Goal: Task Accomplishment & Management: Manage account settings

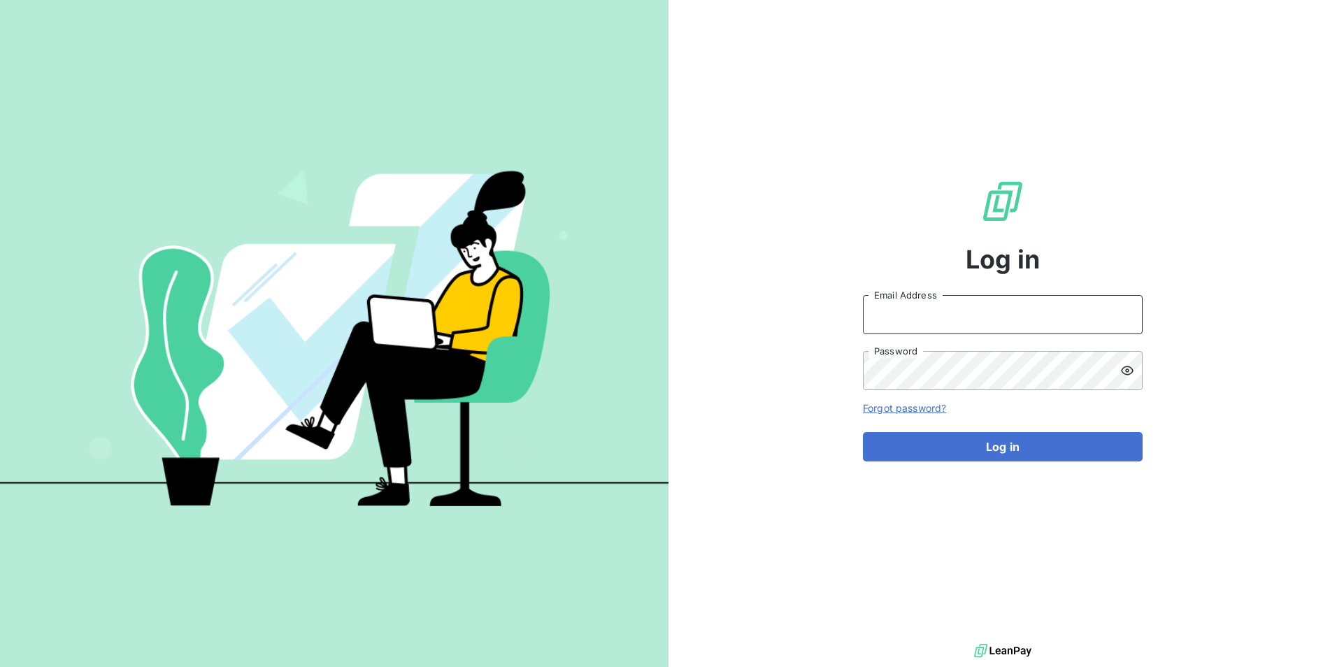
click at [921, 315] on input "Email Address" at bounding box center [1003, 314] width 280 height 39
type input "[EMAIL_ADDRESS][DOMAIN_NAME]"
click at [863, 432] on button "Log in" at bounding box center [1003, 446] width 280 height 29
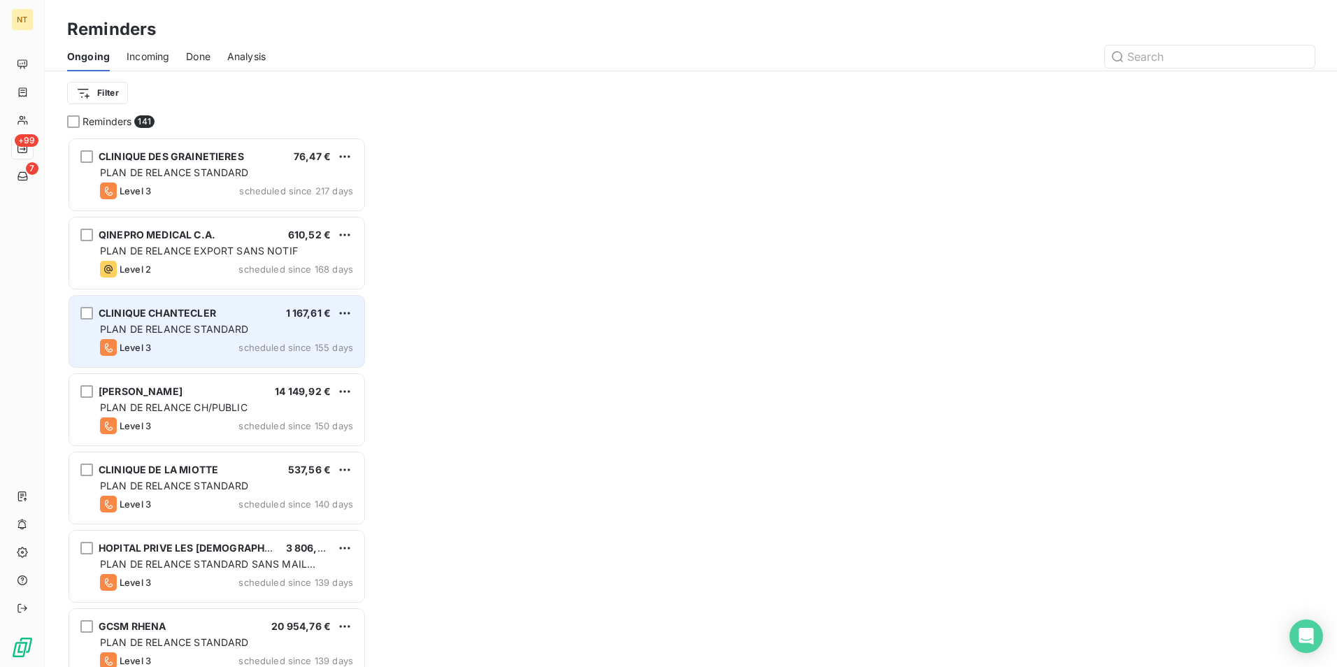
scroll to position [520, 289]
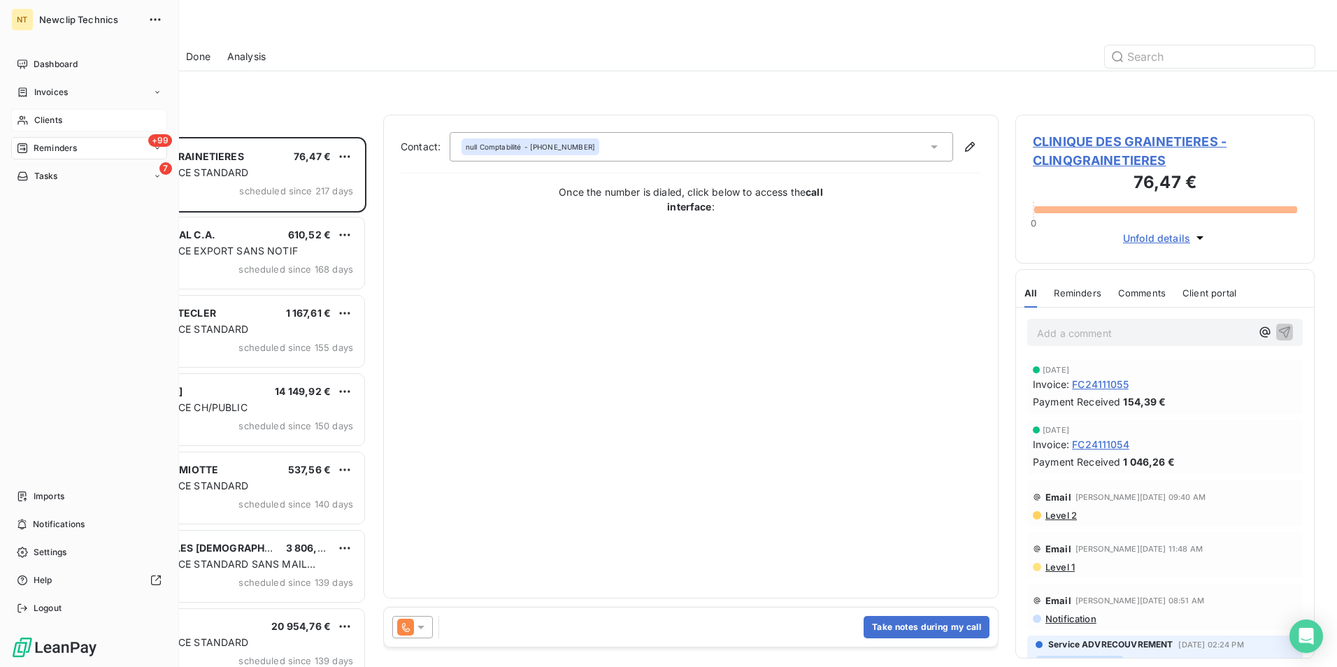
click at [55, 118] on span "Clients" at bounding box center [48, 120] width 28 height 13
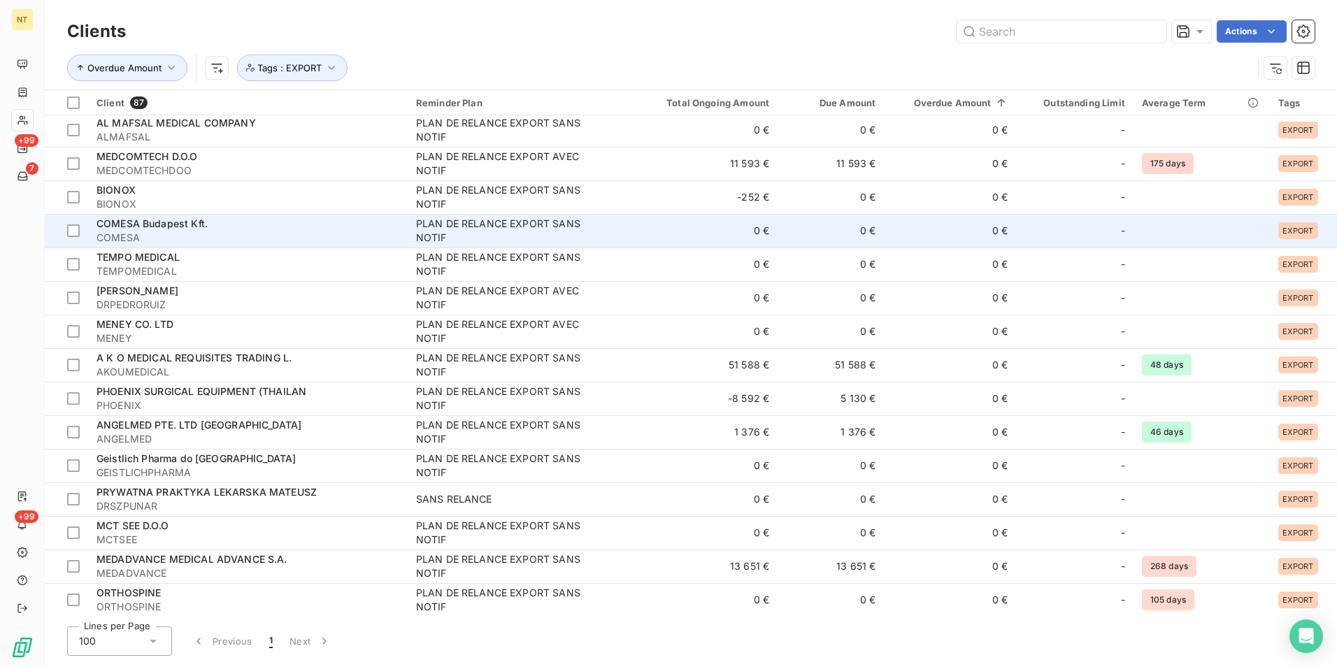
scroll to position [769, 0]
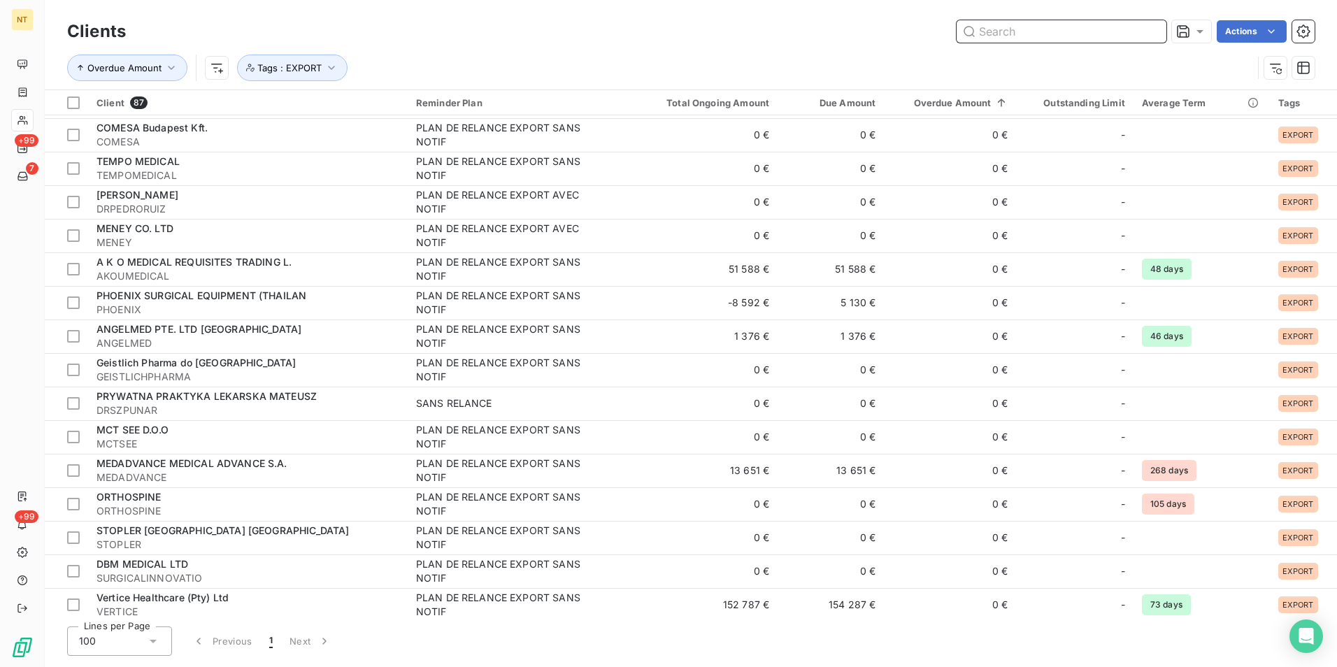
click at [1039, 34] on input "text" at bounding box center [1062, 31] width 210 height 22
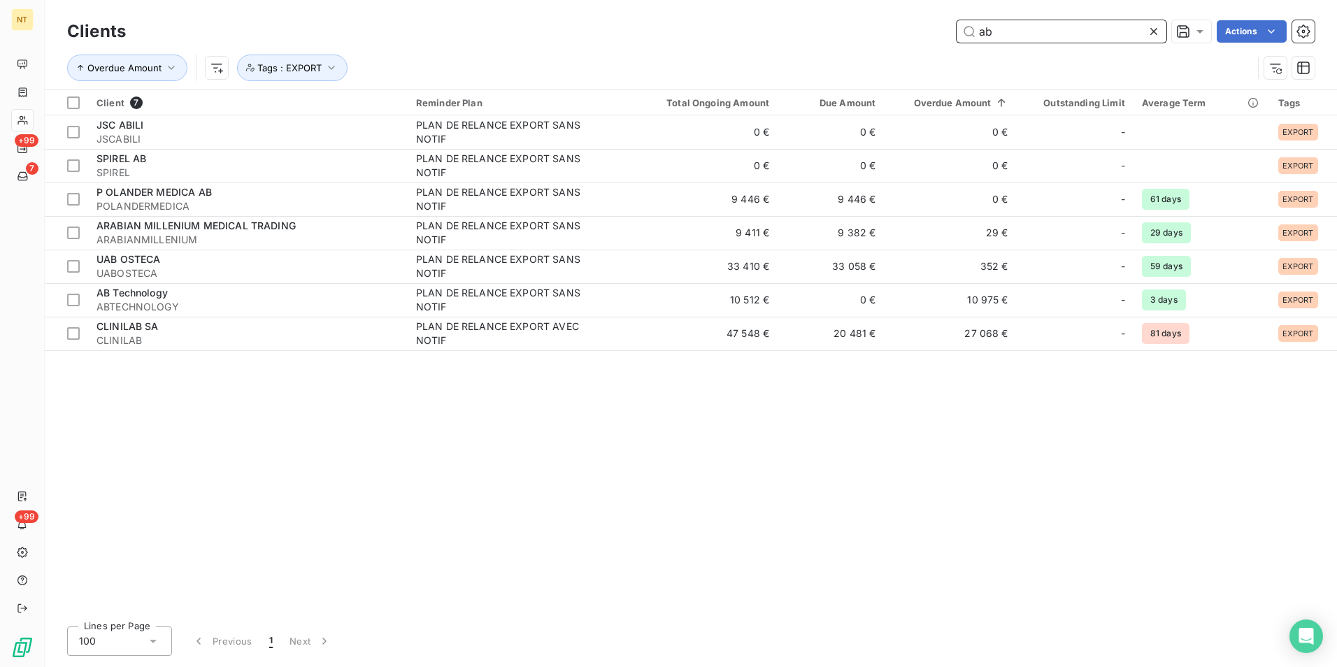
scroll to position [0, 0]
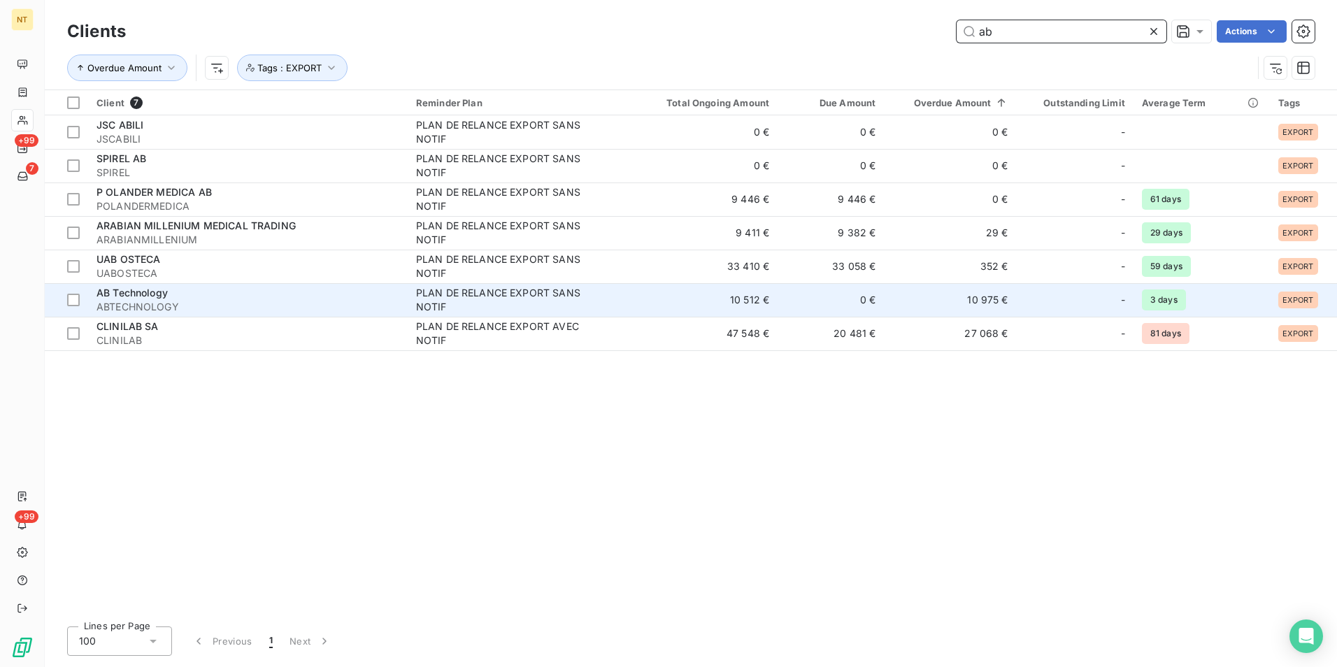
type input "ab"
click at [206, 296] on div "AB Technology" at bounding box center [248, 293] width 303 height 14
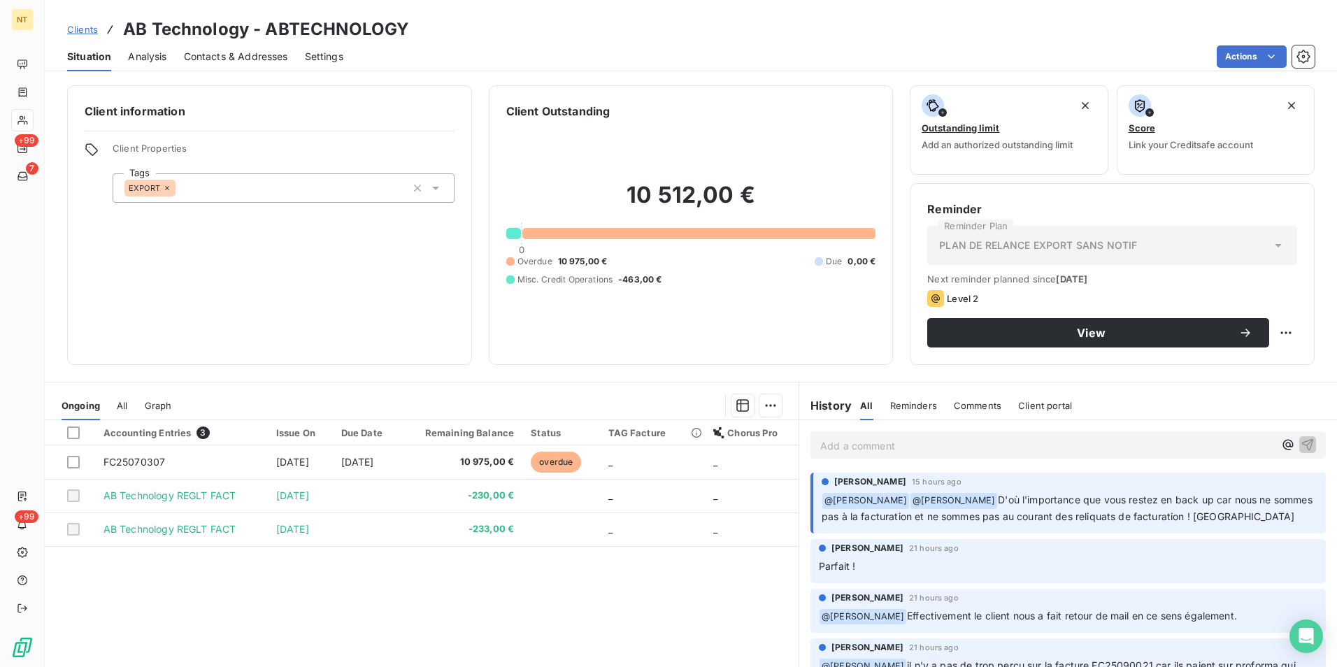
click at [1138, 442] on p "Add a comment ﻿" at bounding box center [1047, 445] width 454 height 17
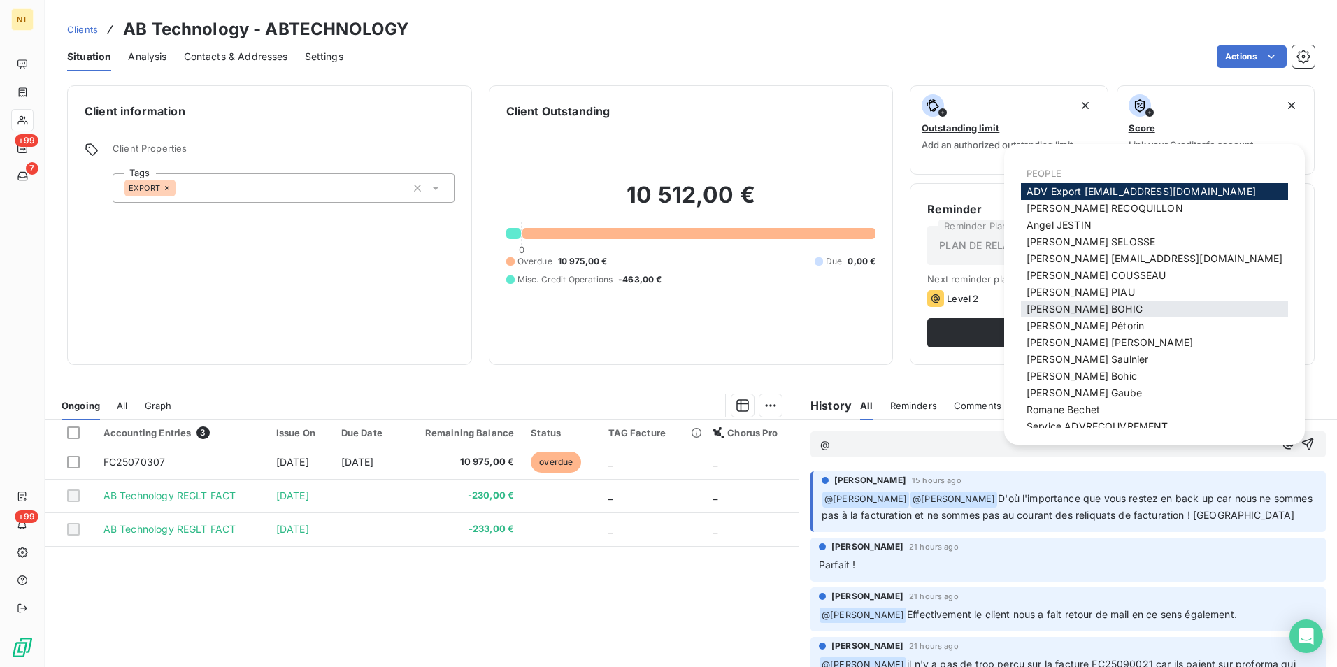
click at [1086, 304] on div "[PERSON_NAME]" at bounding box center [1154, 309] width 267 height 17
click at [1079, 307] on span "[PERSON_NAME]" at bounding box center [1085, 309] width 116 height 12
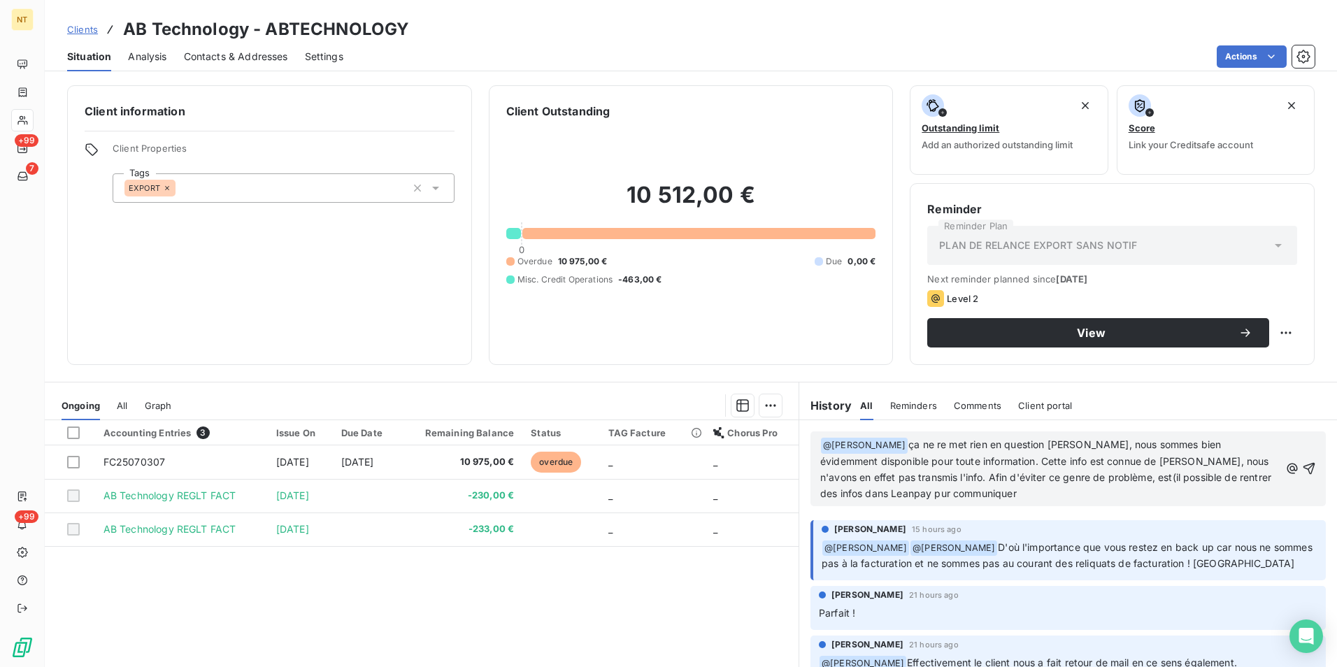
click at [1042, 441] on span "ça ne re met rien en question [PERSON_NAME], nous sommes bien évidemment dispon…" at bounding box center [1047, 469] width 454 height 61
click at [918, 462] on span "ça ne re met rien en question [PERSON_NAME], nous sommes bien évidemment dispon…" at bounding box center [1047, 469] width 454 height 61
click at [1088, 460] on span "ça ne re met rien en question [PERSON_NAME], nous sommes bien évidemment dispon…" at bounding box center [1044, 469] width 449 height 61
click at [881, 476] on span "ça ne re met rien en question [PERSON_NAME], nous sommes bien évidemment dispon…" at bounding box center [1044, 469] width 449 height 61
click at [1193, 497] on p "﻿ @ [PERSON_NAME] ﻿ ça ne re met rien en question [PERSON_NAME], nous sommes bi…" at bounding box center [1050, 469] width 460 height 65
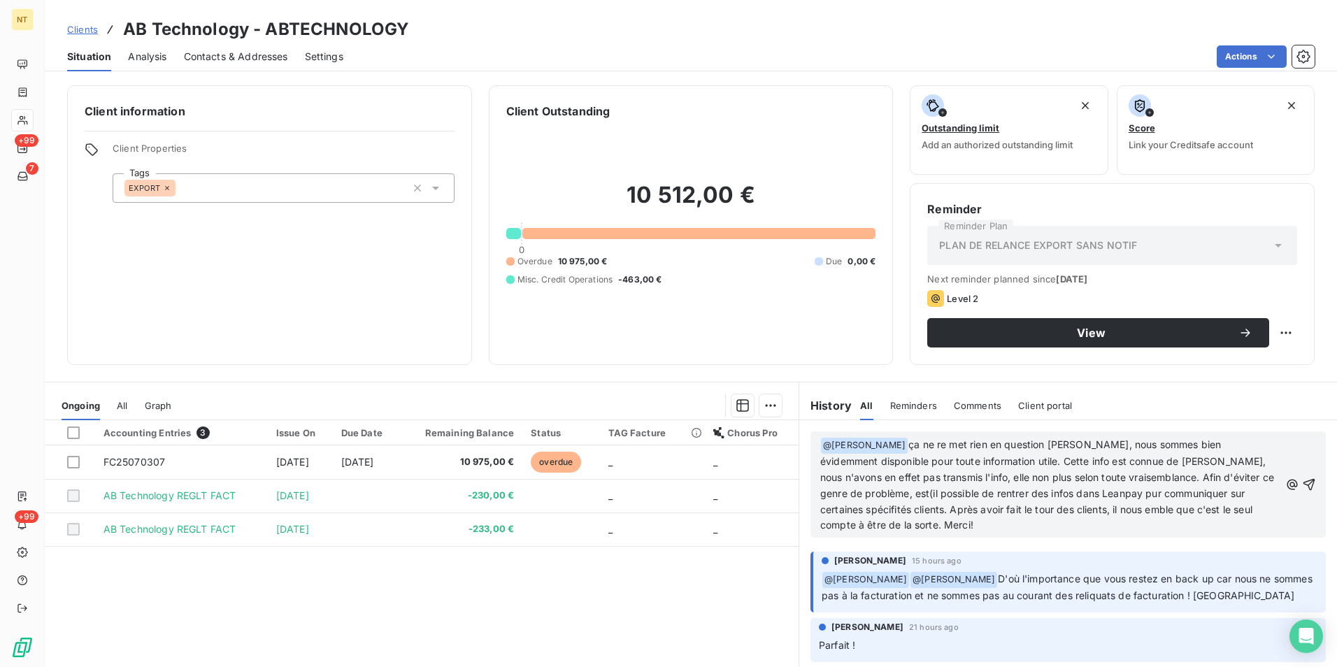
click at [1247, 494] on p "﻿ @ [PERSON_NAME] ﻿ ça ne re met rien en question [PERSON_NAME], nous sommes bi…" at bounding box center [1050, 485] width 460 height 97
drag, startPoint x: 1247, startPoint y: 494, endPoint x: 828, endPoint y: 489, distance: 419.0
click at [828, 489] on span "ça ne re met rien en question [PERSON_NAME], nous sommes bien évidemment dispon…" at bounding box center [1048, 485] width 457 height 92
click at [831, 492] on span "ça ne re met rien en question [PERSON_NAME], nous sommes bien évidemment dispon…" at bounding box center [1048, 485] width 457 height 92
click at [1149, 481] on span "ça ne re met rien en question [PERSON_NAME], nous sommes bien évidemment dispon…" at bounding box center [1048, 485] width 457 height 92
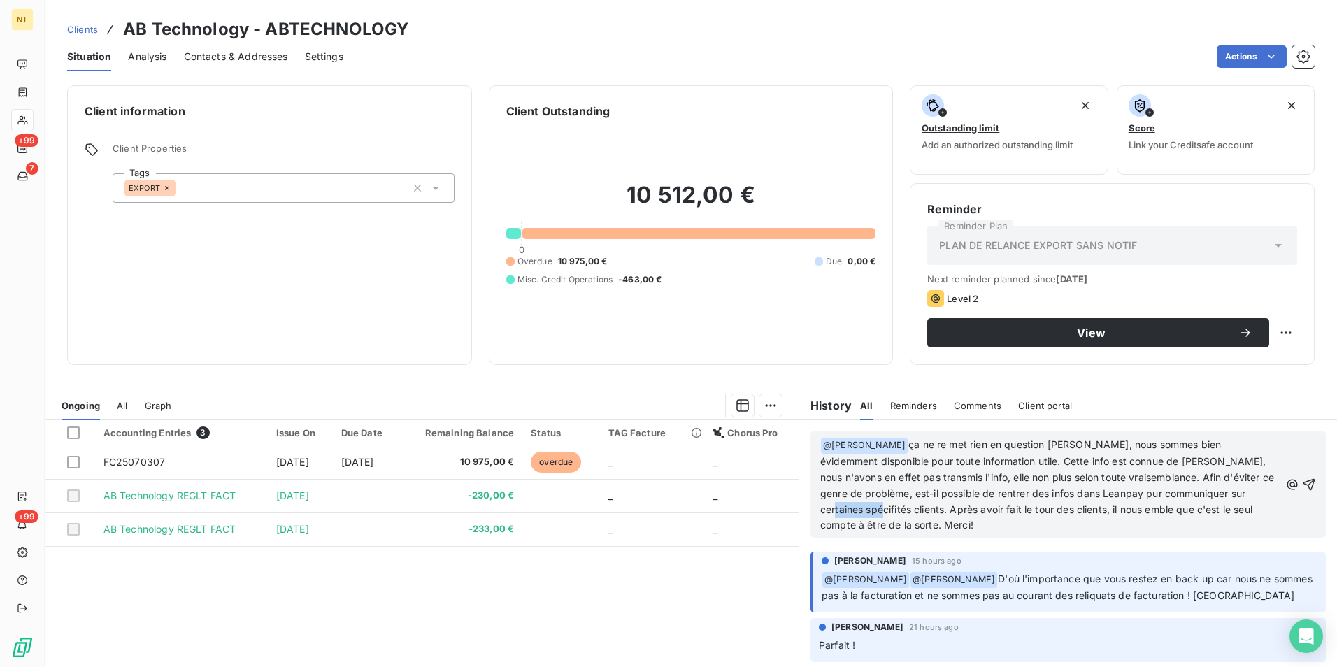
drag, startPoint x: 1234, startPoint y: 496, endPoint x: 965, endPoint y: 454, distance: 272.5
click at [965, 453] on p "﻿ @ [PERSON_NAME] ﻿ ça ne re met rien en question [PERSON_NAME], nous sommes bi…" at bounding box center [1050, 485] width 460 height 97
drag, startPoint x: 1230, startPoint y: 492, endPoint x: 1256, endPoint y: 465, distance: 37.6
click at [1230, 491] on span "ça ne re met rien en question [PERSON_NAME], nous sommes bien évidemment dispon…" at bounding box center [1048, 485] width 457 height 92
click at [1217, 494] on span "ça ne re met rien en question [PERSON_NAME], nous sommes bien évidemment dispon…" at bounding box center [1048, 485] width 457 height 92
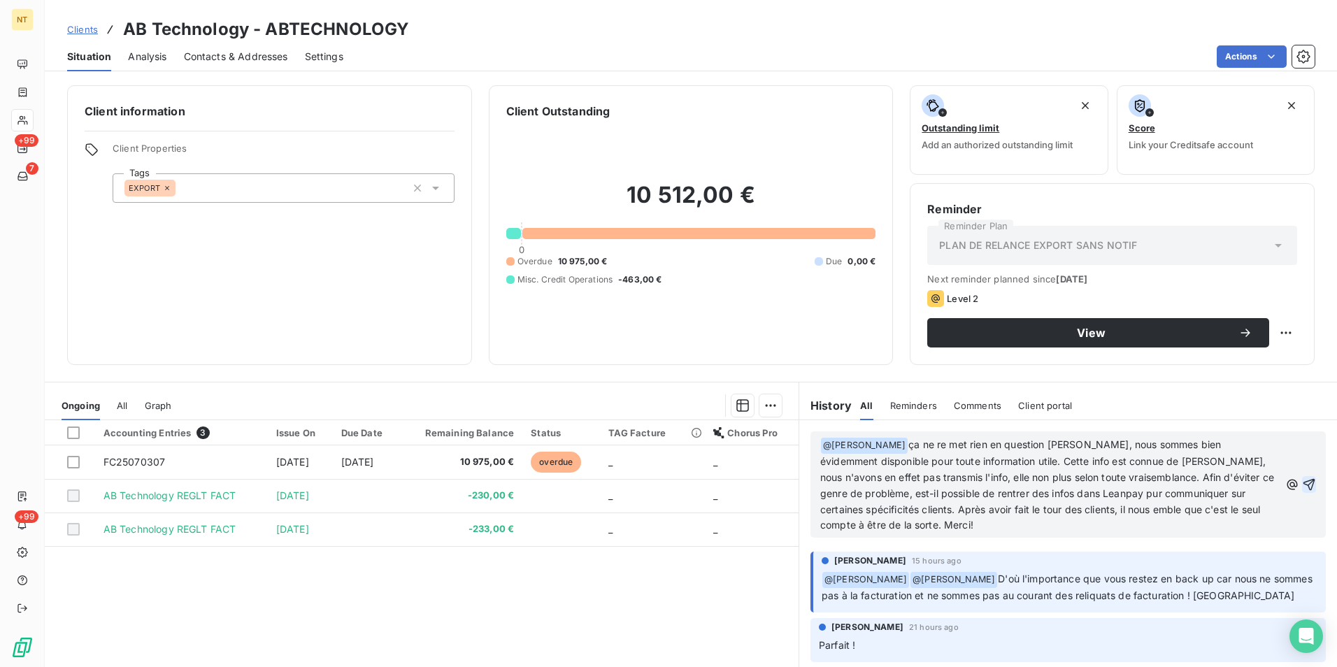
click at [1302, 481] on icon "button" at bounding box center [1309, 485] width 14 height 14
